Goal: Task Accomplishment & Management: Use online tool/utility

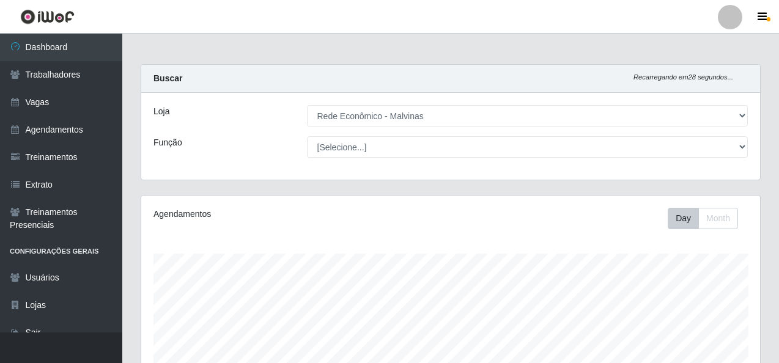
select select "194"
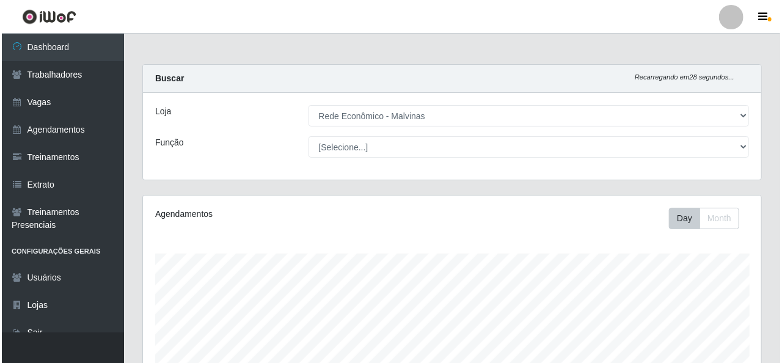
scroll to position [254, 619]
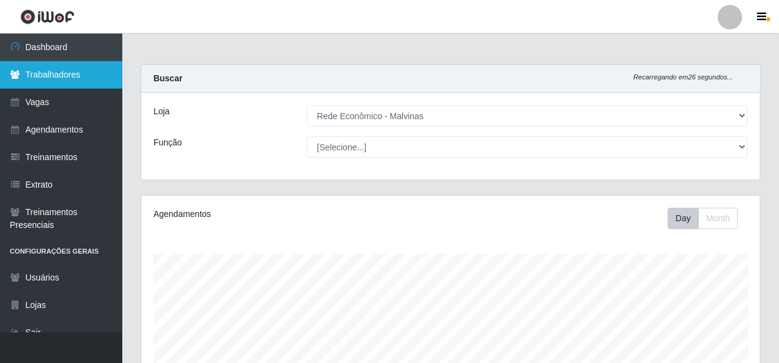
click at [73, 67] on link "Trabalhadores" at bounding box center [61, 75] width 122 height 28
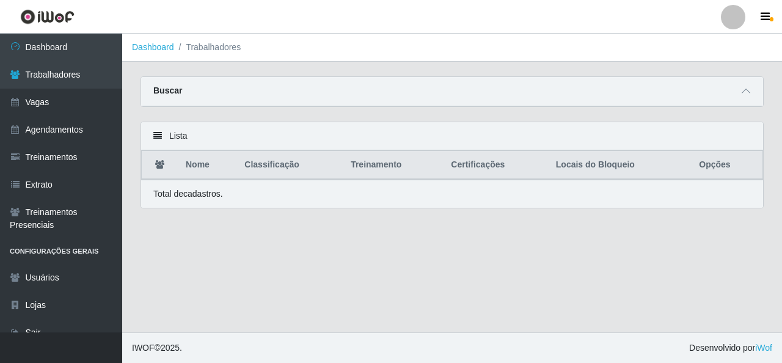
click at [160, 138] on icon at bounding box center [157, 135] width 9 height 9
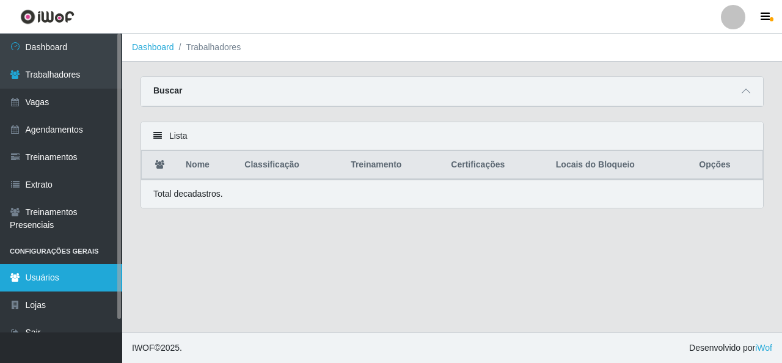
click at [64, 276] on link "Usuários" at bounding box center [61, 278] width 122 height 28
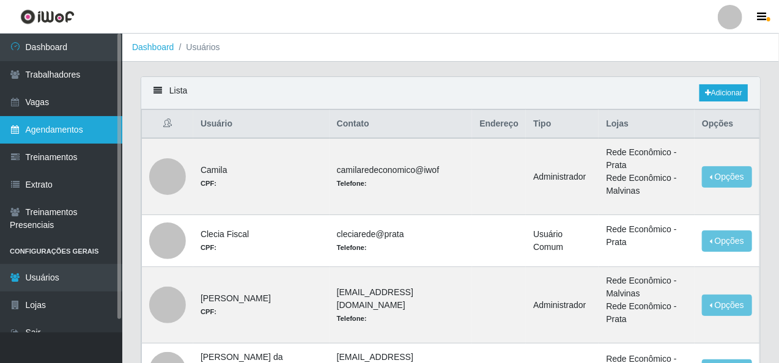
click at [67, 125] on link "Agendamentos" at bounding box center [61, 130] width 122 height 28
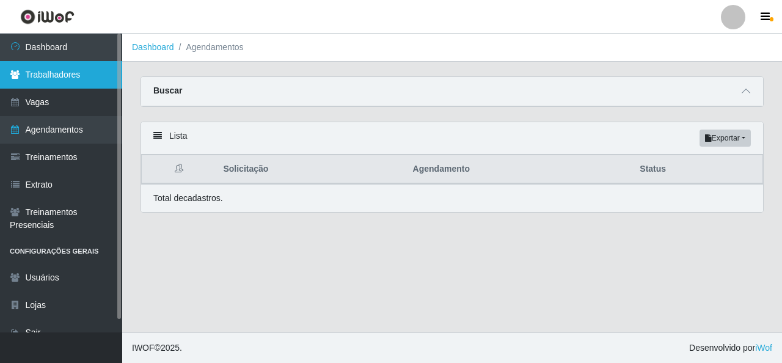
click at [64, 77] on link "Trabalhadores" at bounding box center [61, 75] width 122 height 28
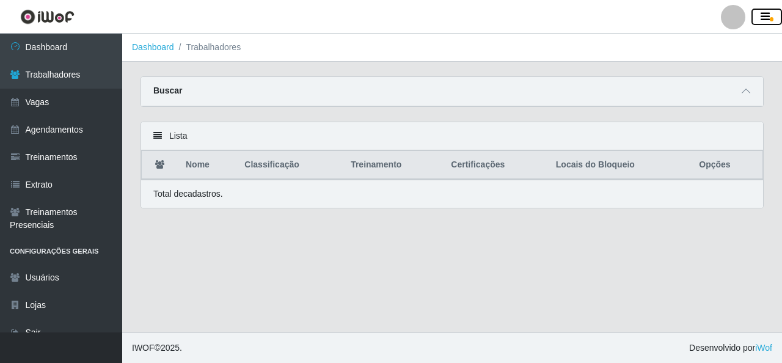
click at [768, 17] on icon "button" at bounding box center [765, 17] width 9 height 11
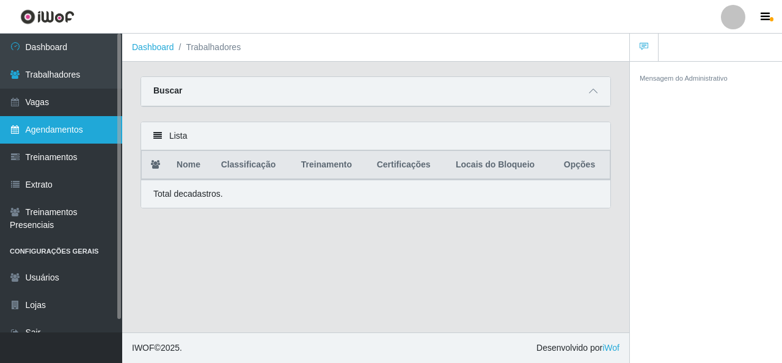
click at [81, 130] on link "Agendamentos" at bounding box center [61, 130] width 122 height 28
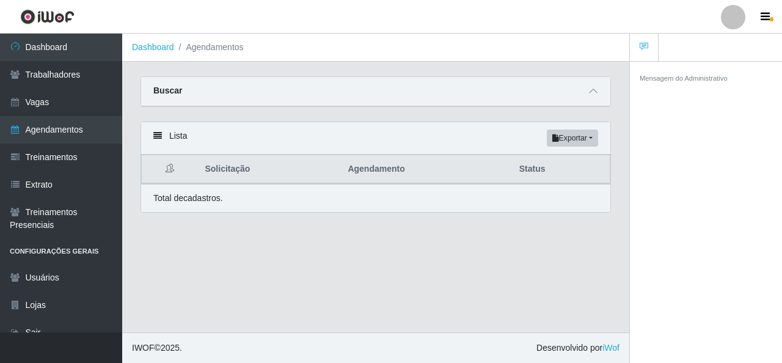
click at [159, 133] on icon at bounding box center [157, 135] width 9 height 9
click at [215, 81] on div "Buscar" at bounding box center [375, 91] width 469 height 29
click at [211, 94] on div "Buscar" at bounding box center [375, 91] width 469 height 29
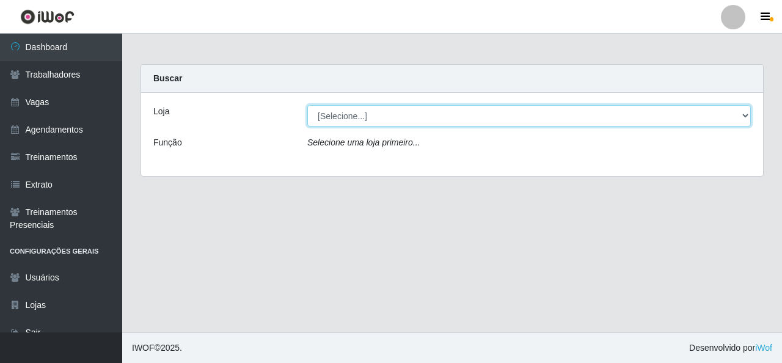
click at [749, 115] on select "[Selecione...] Rede Econômico - Malvinas Rede Econômico - Prata" at bounding box center [529, 115] width 444 height 21
select select "194"
click at [307, 105] on select "[Selecione...] Rede Econômico - Malvinas Rede Econômico - Prata" at bounding box center [529, 115] width 444 height 21
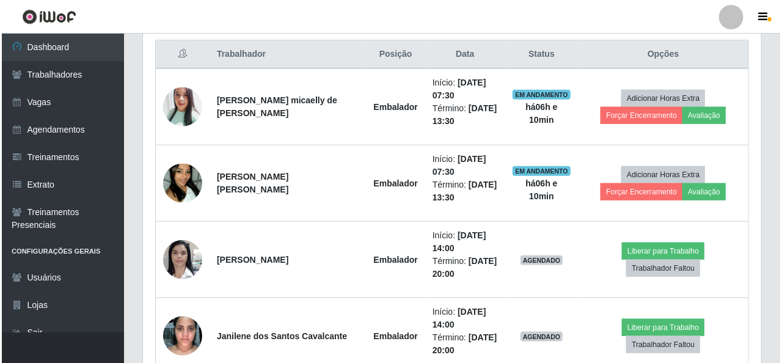
scroll to position [489, 0]
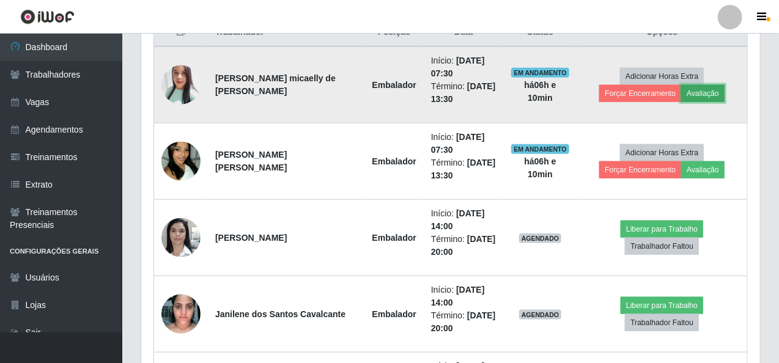
click at [681, 92] on button "Avaliação" at bounding box center [702, 93] width 43 height 17
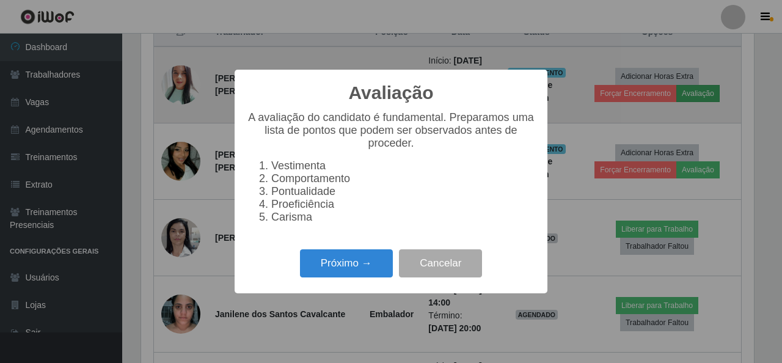
scroll to position [254, 614]
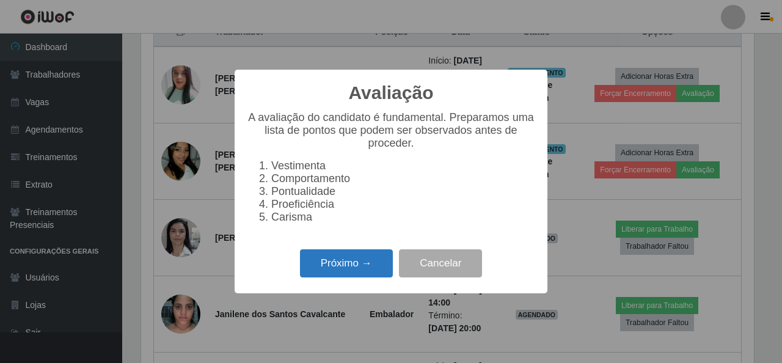
click at [347, 272] on button "Próximo →" at bounding box center [346, 263] width 93 height 29
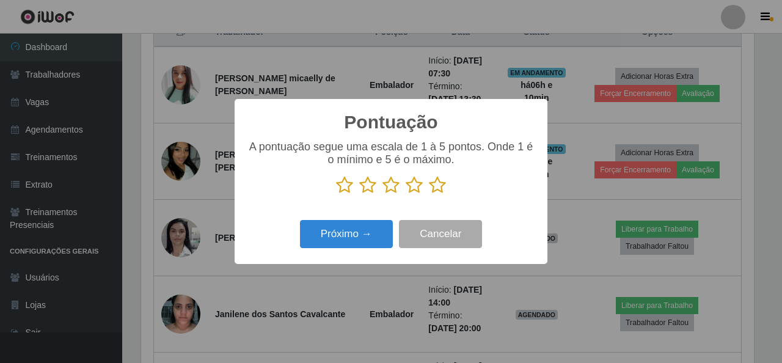
click at [433, 186] on icon at bounding box center [437, 185] width 17 height 18
click at [429, 194] on input "radio" at bounding box center [429, 194] width 0 height 0
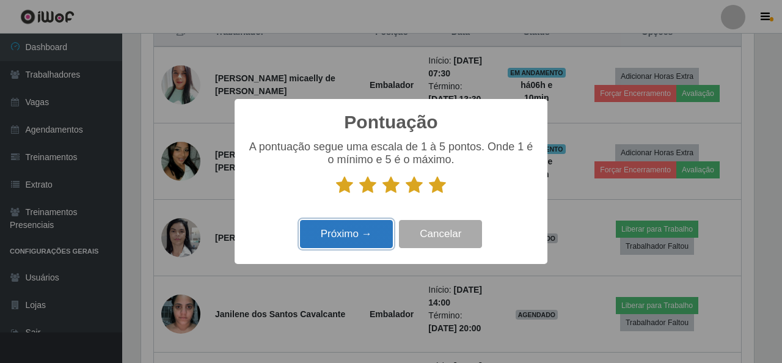
click at [362, 233] on button "Próximo →" at bounding box center [346, 234] width 93 height 29
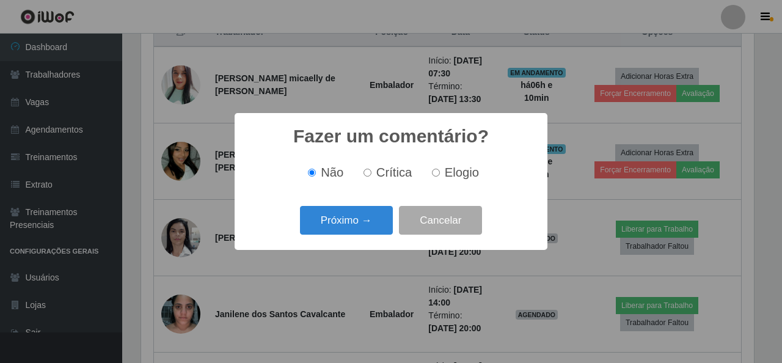
click at [434, 172] on input "Elogio" at bounding box center [436, 173] width 8 height 8
radio input "true"
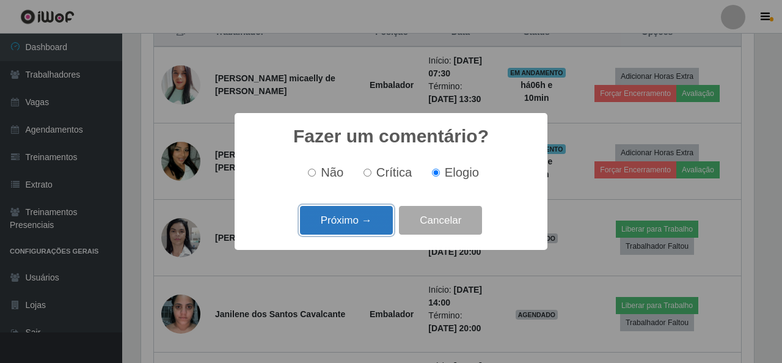
click at [347, 219] on button "Próximo →" at bounding box center [346, 220] width 93 height 29
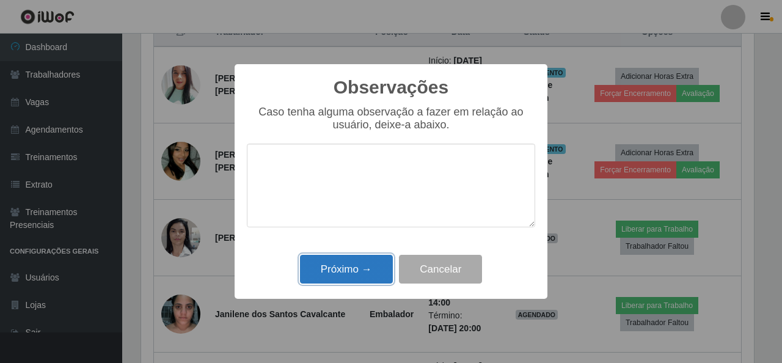
click at [355, 271] on button "Próximo →" at bounding box center [346, 269] width 93 height 29
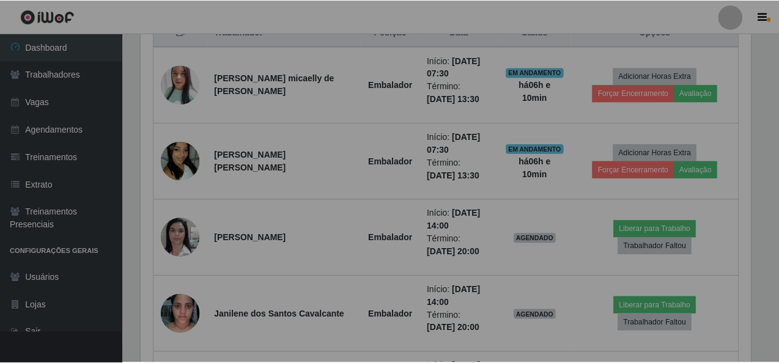
scroll to position [254, 619]
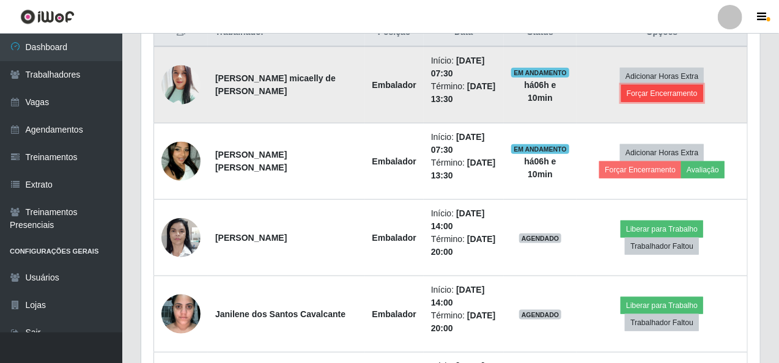
click at [691, 85] on button "Forçar Encerramento" at bounding box center [662, 93] width 82 height 17
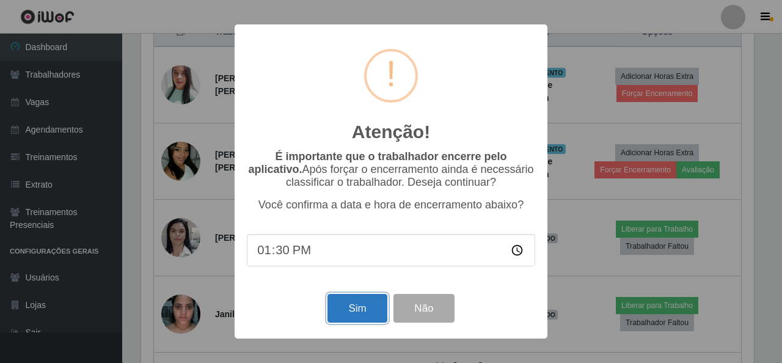
click at [369, 307] on button "Sim" at bounding box center [357, 308] width 59 height 29
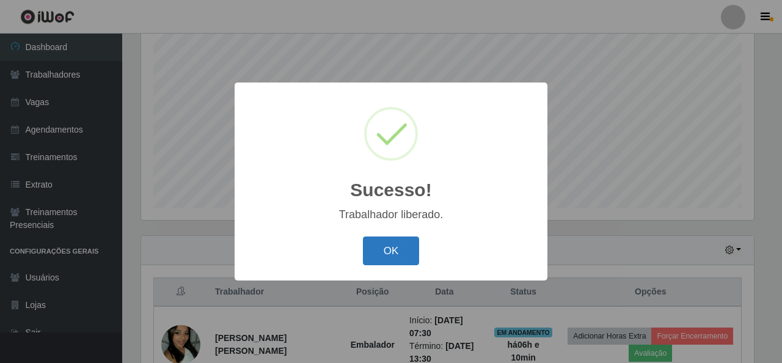
click at [386, 252] on button "OK" at bounding box center [391, 251] width 57 height 29
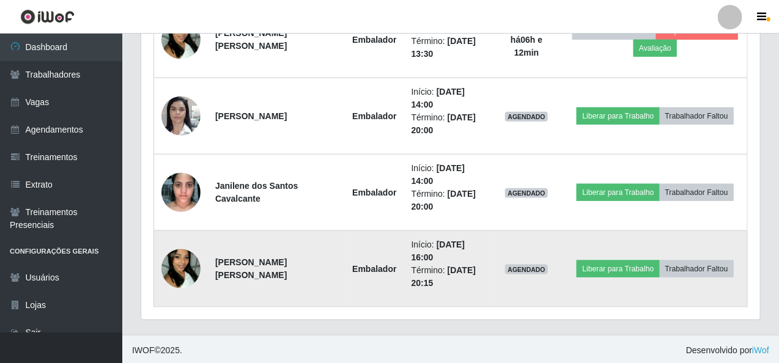
scroll to position [412, 0]
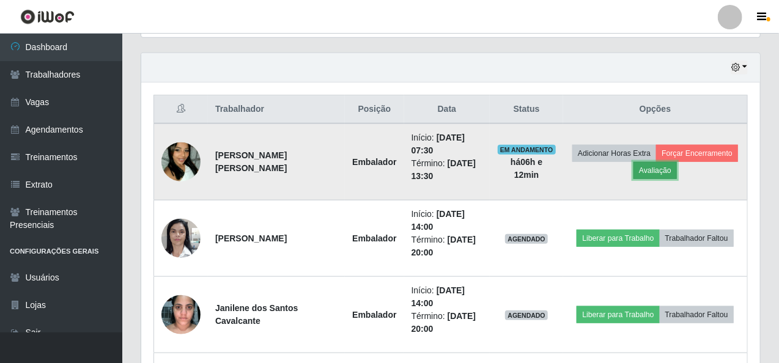
click at [658, 167] on button "Avaliação" at bounding box center [654, 170] width 43 height 17
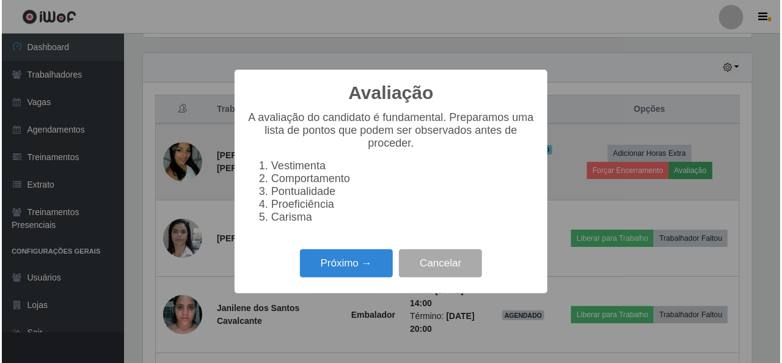
scroll to position [254, 614]
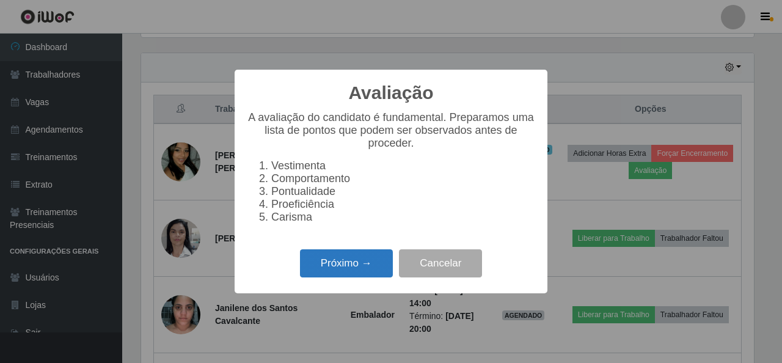
click at [355, 268] on button "Próximo →" at bounding box center [346, 263] width 93 height 29
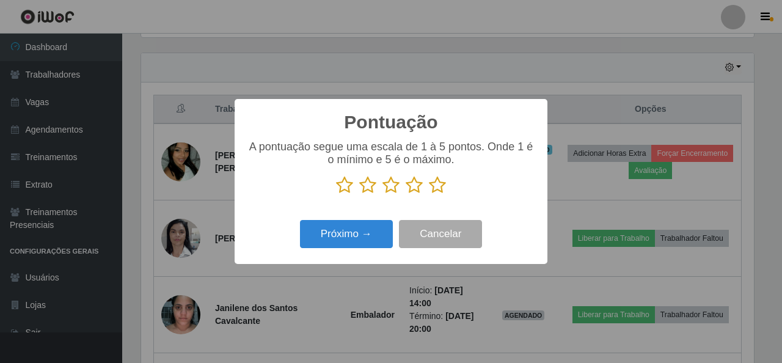
scroll to position [610990, 610630]
click at [438, 183] on icon at bounding box center [437, 185] width 17 height 18
click at [429, 194] on input "radio" at bounding box center [429, 194] width 0 height 0
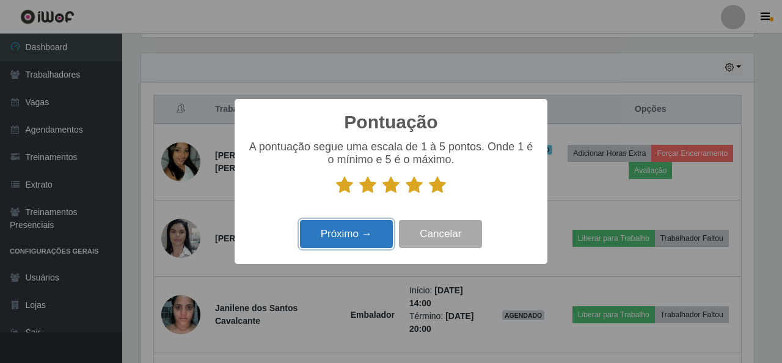
click at [362, 238] on button "Próximo →" at bounding box center [346, 234] width 93 height 29
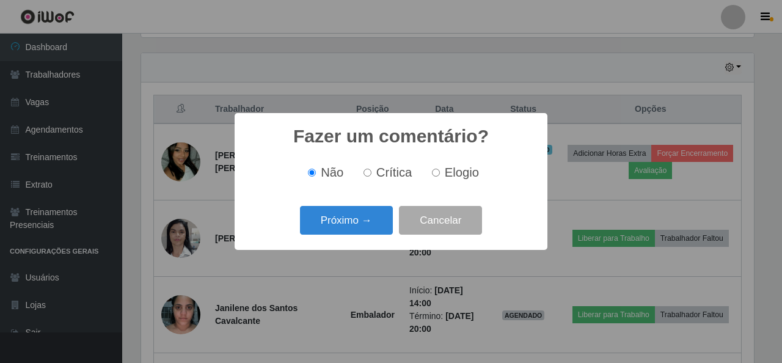
click at [437, 174] on input "Elogio" at bounding box center [436, 173] width 8 height 8
radio input "true"
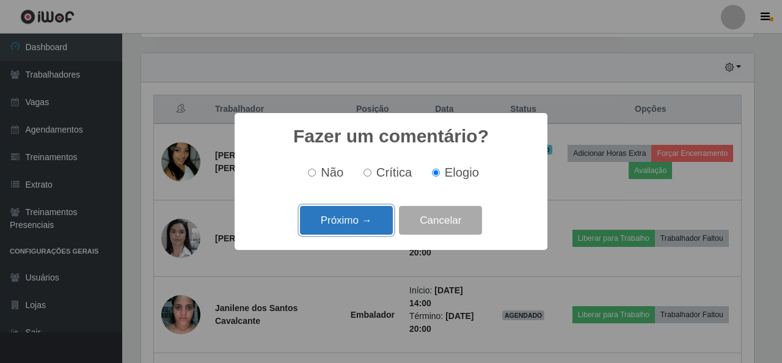
click at [351, 226] on button "Próximo →" at bounding box center [346, 220] width 93 height 29
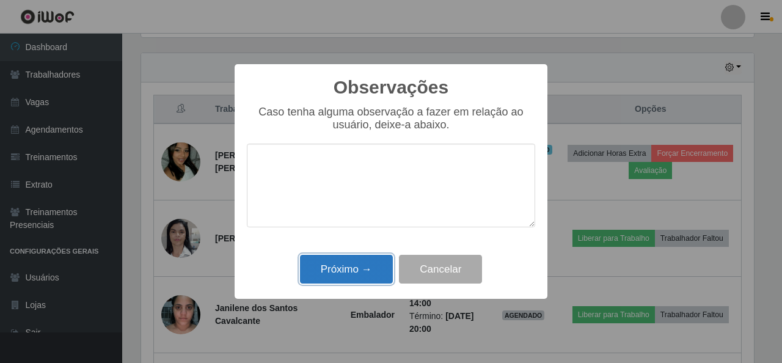
click at [354, 271] on button "Próximo →" at bounding box center [346, 269] width 93 height 29
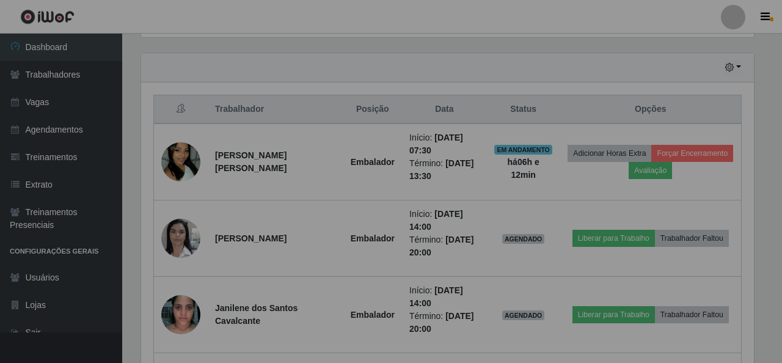
scroll to position [254, 619]
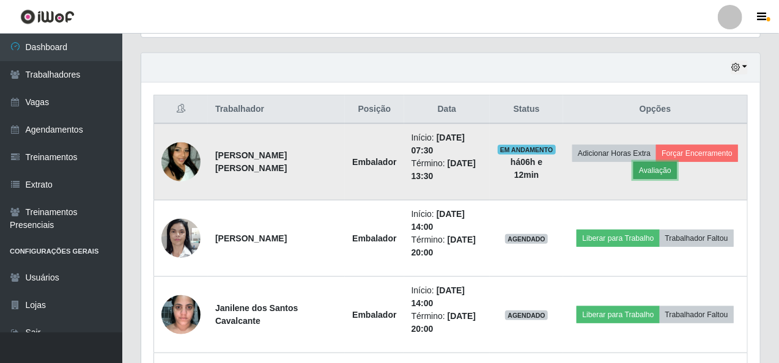
click at [666, 172] on button "Avaliação" at bounding box center [654, 170] width 43 height 17
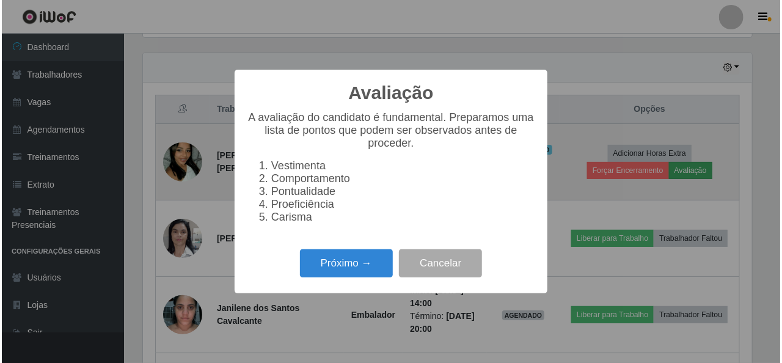
scroll to position [254, 614]
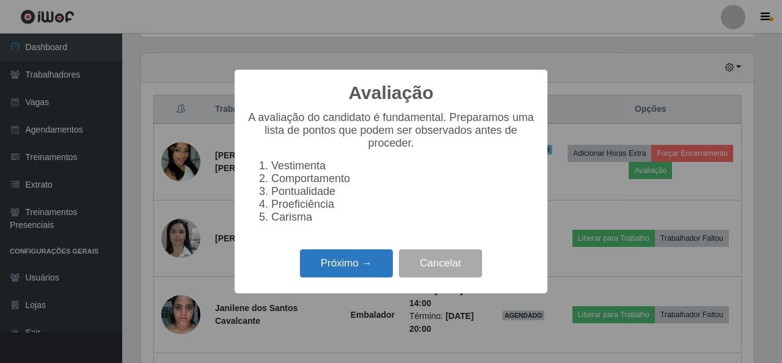
click at [380, 271] on button "Próximo →" at bounding box center [346, 263] width 93 height 29
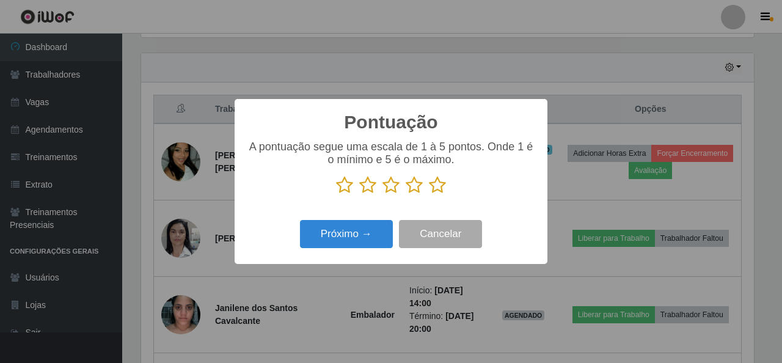
click at [437, 186] on icon at bounding box center [437, 185] width 17 height 18
click at [429, 194] on input "radio" at bounding box center [429, 194] width 0 height 0
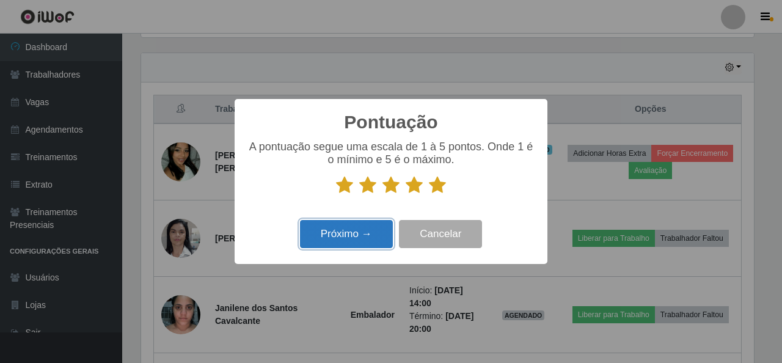
click at [359, 239] on button "Próximo →" at bounding box center [346, 234] width 93 height 29
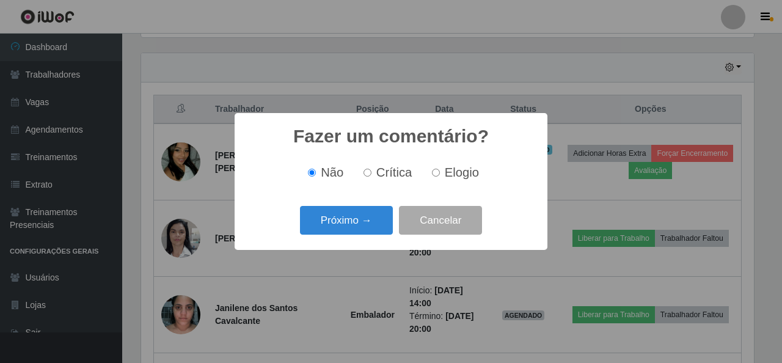
click at [435, 172] on input "Elogio" at bounding box center [436, 173] width 8 height 8
radio input "true"
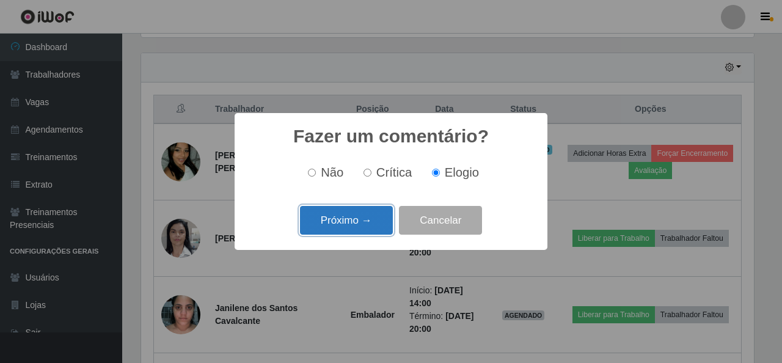
click at [369, 221] on button "Próximo →" at bounding box center [346, 220] width 93 height 29
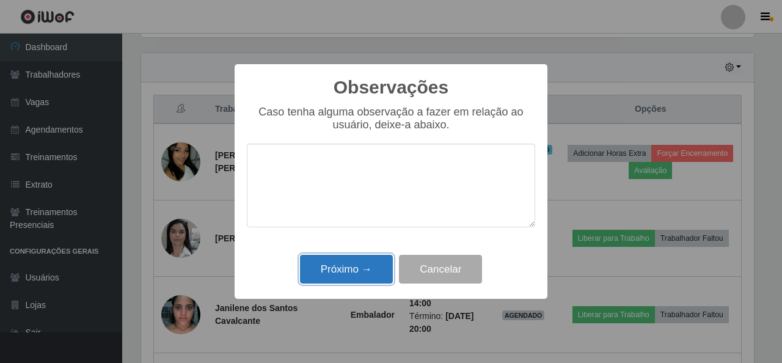
click at [341, 277] on button "Próximo →" at bounding box center [346, 269] width 93 height 29
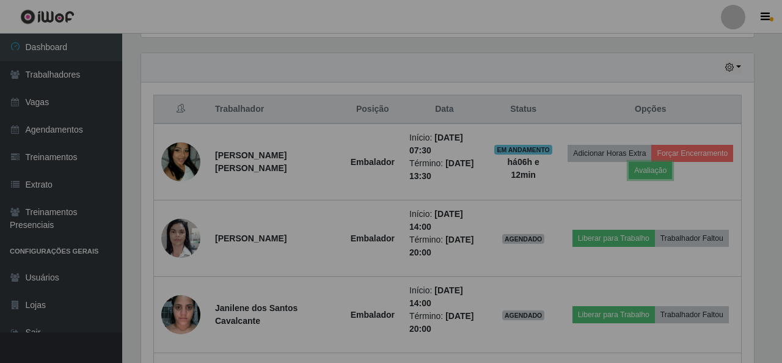
scroll to position [254, 619]
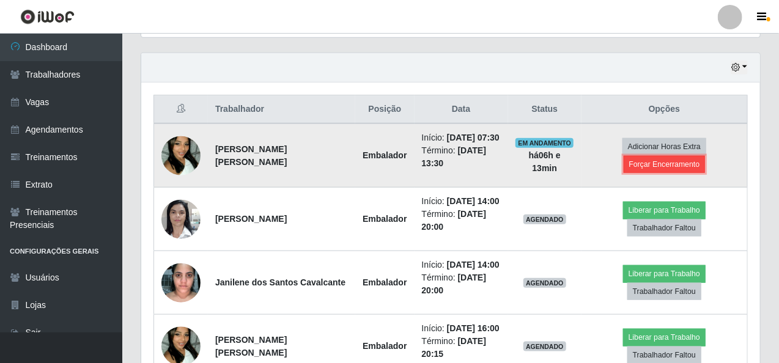
click at [670, 160] on button "Forçar Encerramento" at bounding box center [664, 164] width 82 height 17
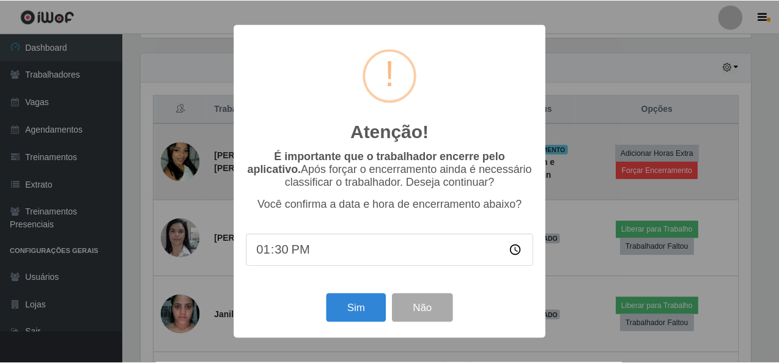
scroll to position [254, 614]
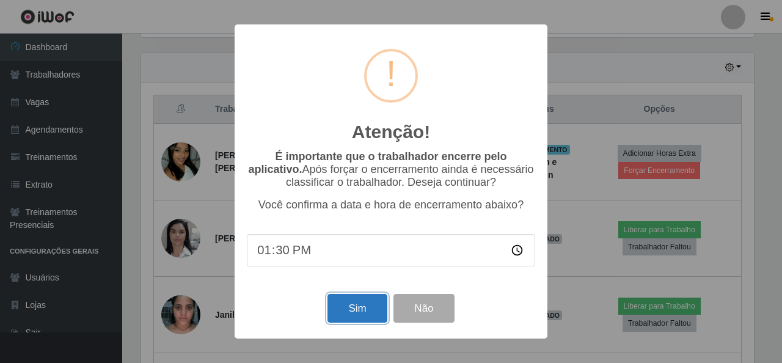
click at [373, 310] on button "Sim" at bounding box center [357, 308] width 59 height 29
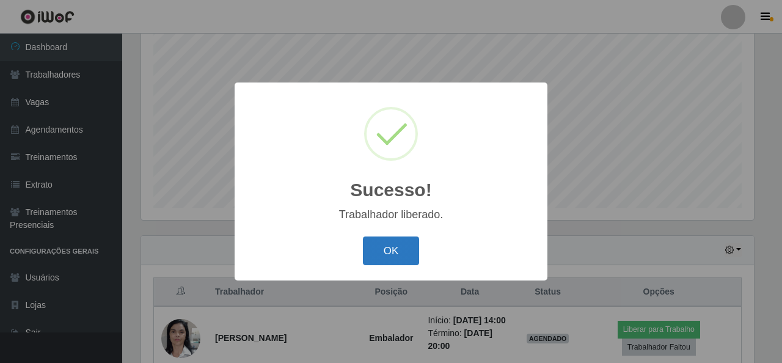
click at [388, 254] on button "OK" at bounding box center [391, 251] width 57 height 29
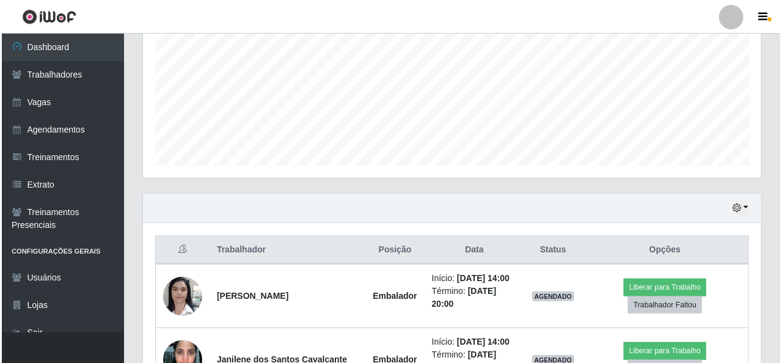
scroll to position [351, 0]
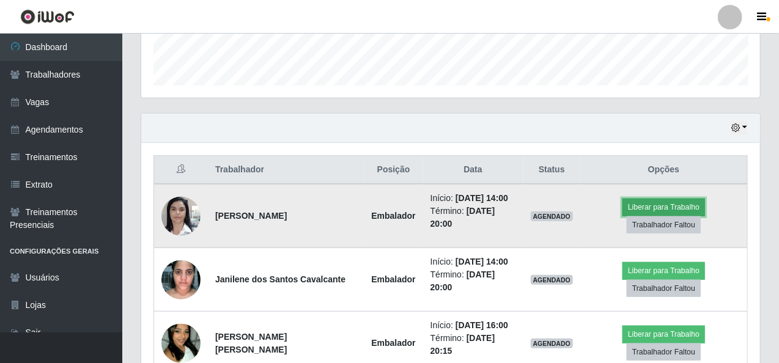
click at [671, 204] on button "Liberar para Trabalho" at bounding box center [663, 207] width 83 height 17
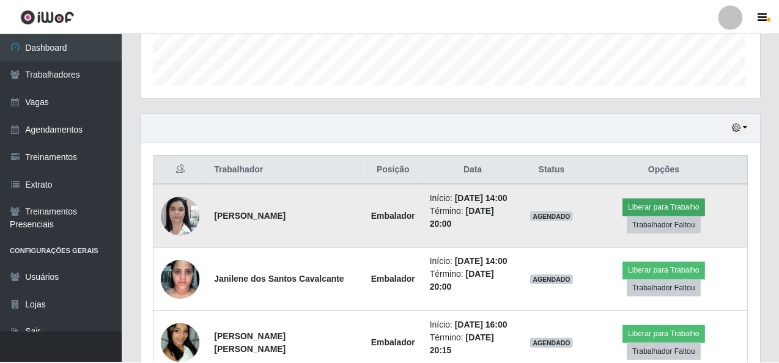
scroll to position [254, 614]
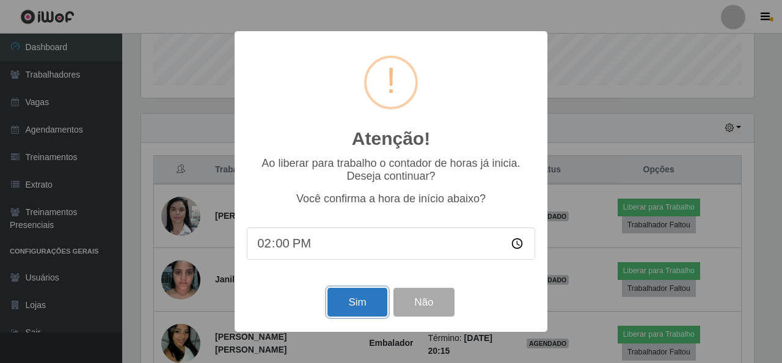
click at [359, 309] on button "Sim" at bounding box center [357, 302] width 59 height 29
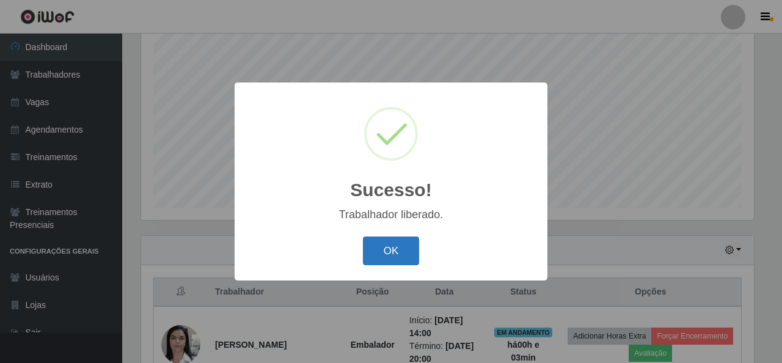
click at [389, 251] on button "OK" at bounding box center [391, 251] width 57 height 29
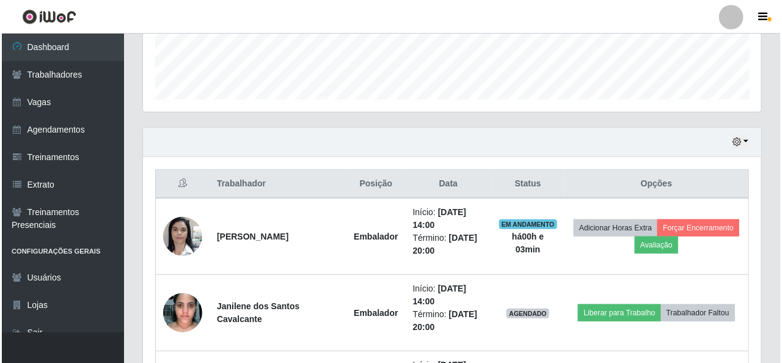
scroll to position [351, 0]
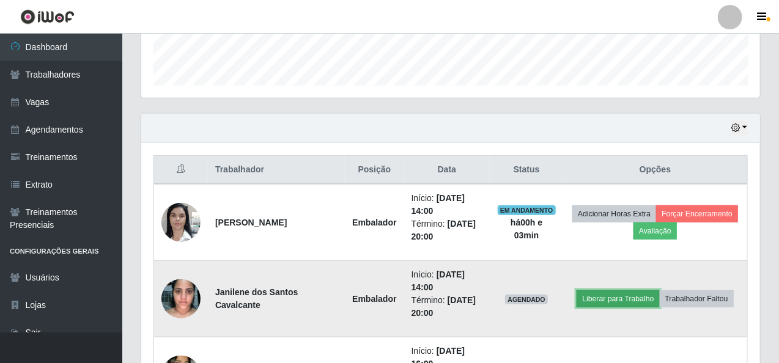
click at [636, 296] on button "Liberar para Trabalho" at bounding box center [617, 298] width 83 height 17
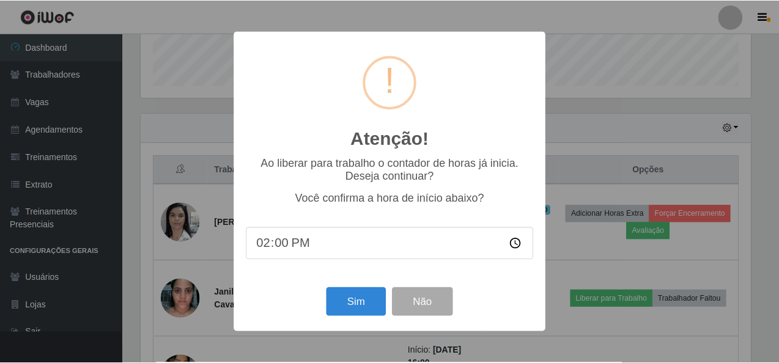
scroll to position [254, 614]
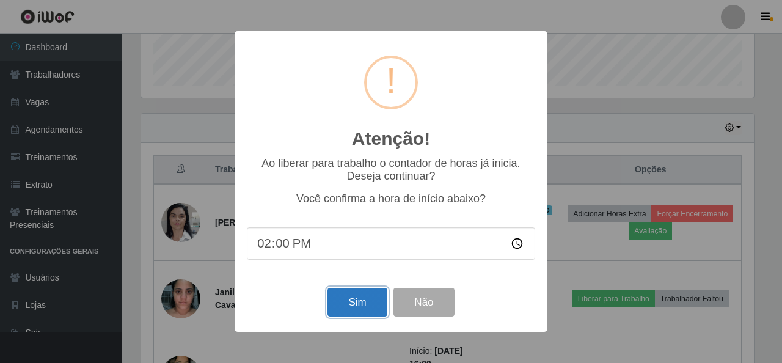
click at [353, 303] on button "Sim" at bounding box center [357, 302] width 59 height 29
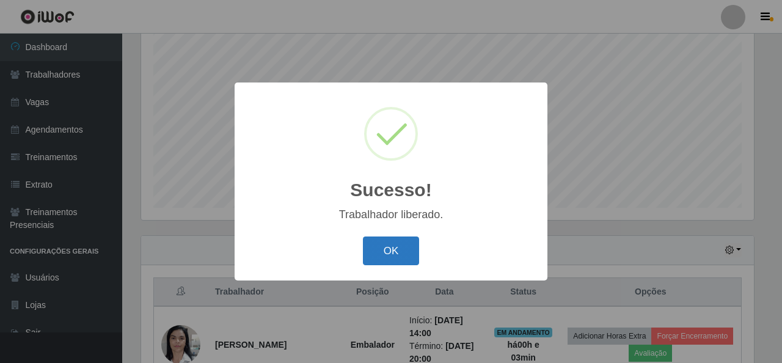
click at [388, 248] on button "OK" at bounding box center [391, 251] width 57 height 29
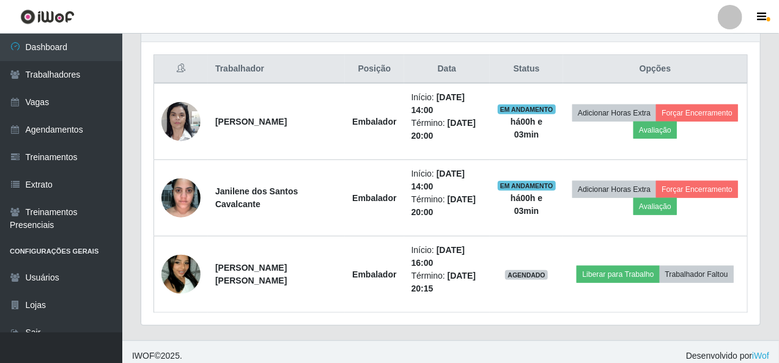
scroll to position [458, 0]
